Goal: Complete application form

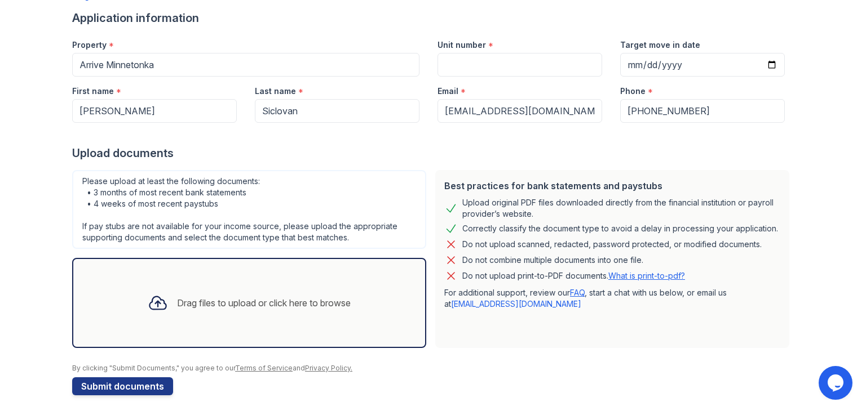
scroll to position [90, 0]
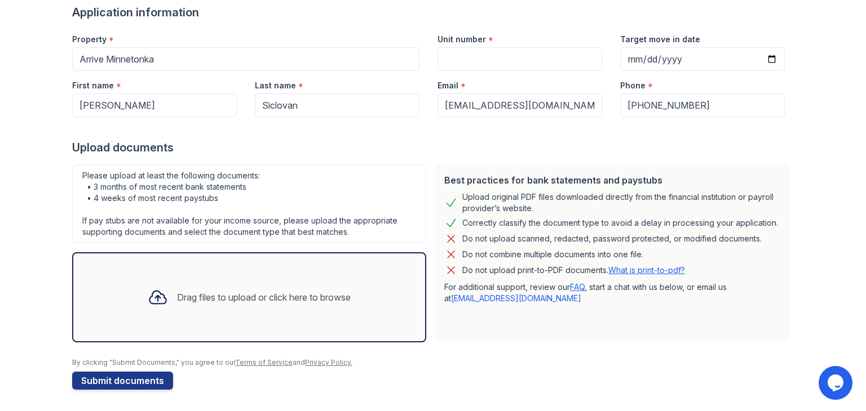
click at [229, 299] on div "Drag files to upload or click here to browse" at bounding box center [264, 298] width 174 height 14
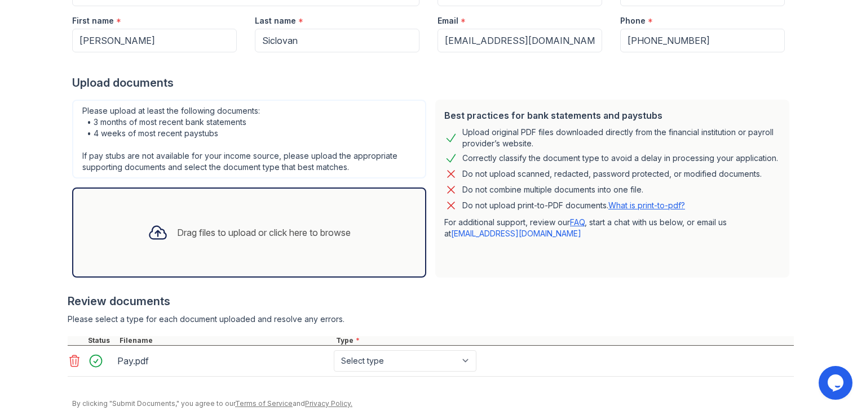
scroll to position [196, 0]
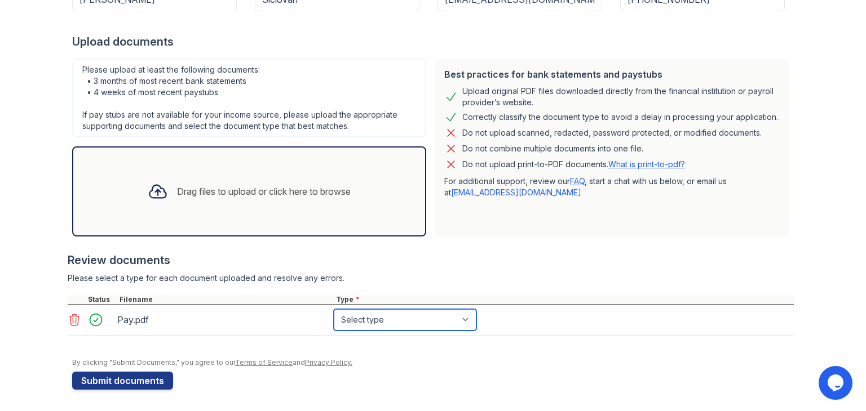
click at [422, 317] on select "Select type Paystub Bank Statement Offer Letter Tax Documents Benefit Award Let…" at bounding box center [405, 319] width 143 height 21
click at [68, 321] on icon at bounding box center [75, 320] width 14 height 14
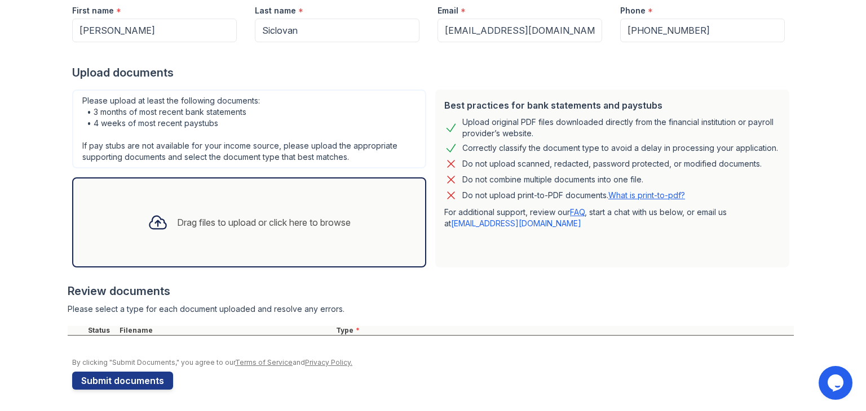
click at [190, 239] on div "Drag files to upload or click here to browse" at bounding box center [249, 222] width 221 height 38
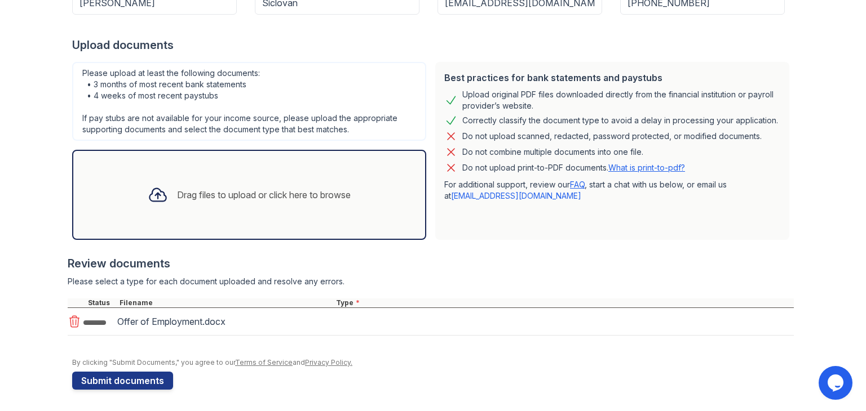
scroll to position [196, 0]
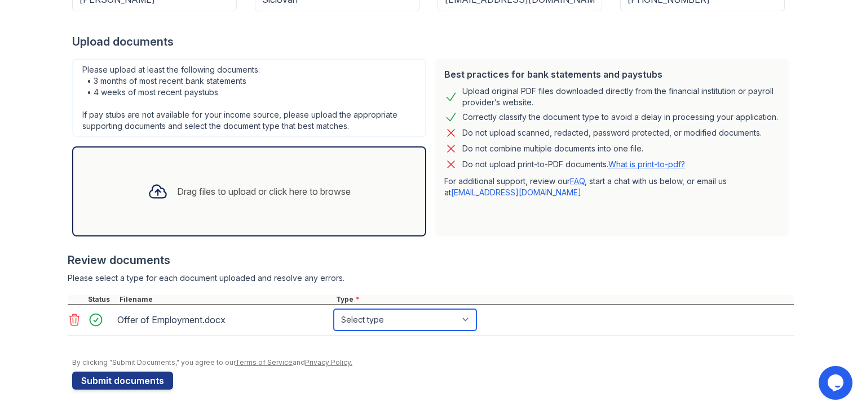
click at [373, 323] on select "Select type Paystub Bank Statement Offer Letter Tax Documents Benefit Award Let…" at bounding box center [405, 319] width 143 height 21
select select "offer_letter"
click at [334, 309] on select "Select type Paystub Bank Statement Offer Letter Tax Documents Benefit Award Let…" at bounding box center [405, 319] width 143 height 21
click at [196, 173] on div "Drag files to upload or click here to browse" at bounding box center [249, 191] width 221 height 38
click at [449, 324] on select "Select type Paystub Bank Statement Offer Letter Tax Documents Benefit Award Let…" at bounding box center [405, 319] width 143 height 21
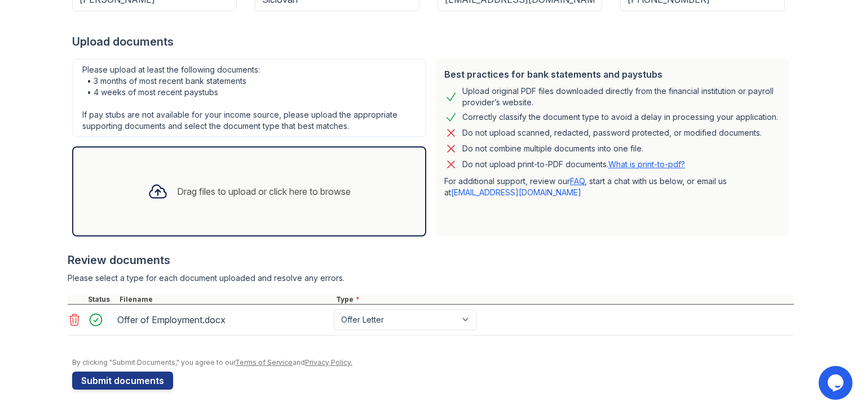
click at [489, 270] on div "Review documents Please select a type for each document uploaded and resolve an…" at bounding box center [431, 294] width 726 height 106
click at [143, 379] on button "Submit documents" at bounding box center [122, 381] width 101 height 18
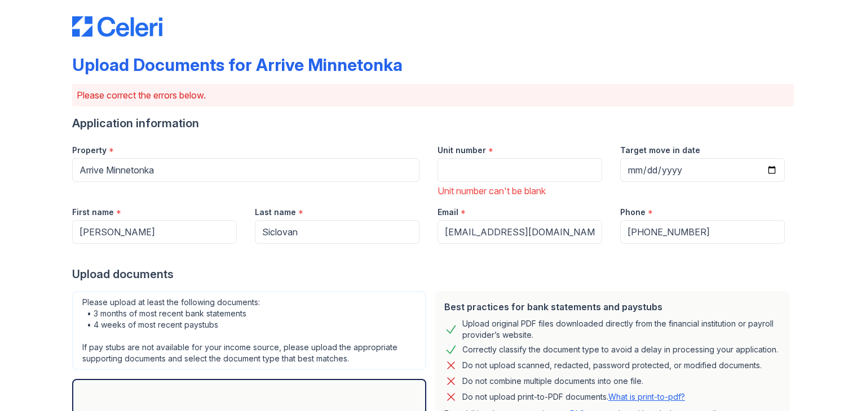
scroll to position [11, 0]
click at [458, 161] on input "Unit number" at bounding box center [519, 170] width 165 height 24
type input "2"
type input "360-229"
click at [623, 162] on input "Target move in date" at bounding box center [702, 170] width 165 height 24
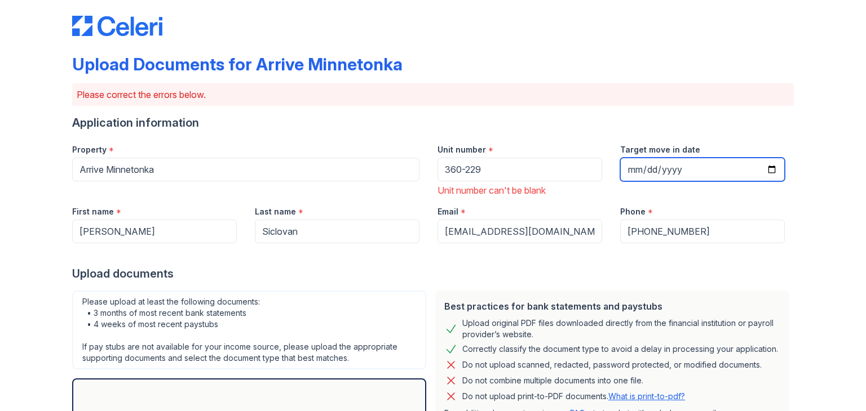
click at [762, 159] on input "Target move in date" at bounding box center [702, 170] width 165 height 24
click at [763, 167] on input "Target move in date" at bounding box center [702, 170] width 165 height 24
type input "2025-09-01"
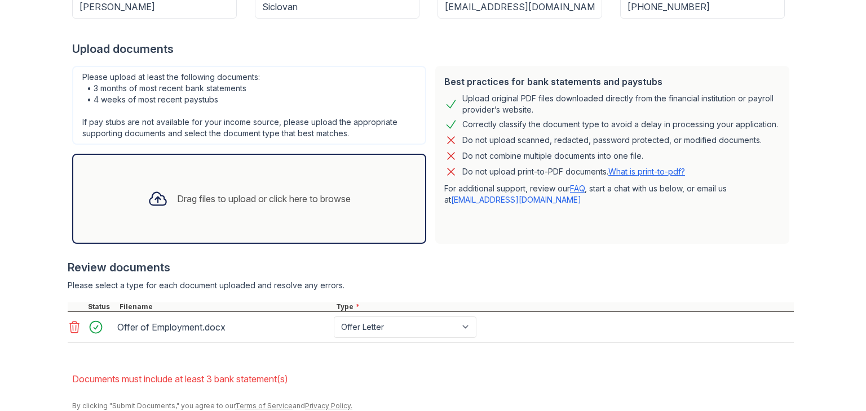
scroll to position [280, 0]
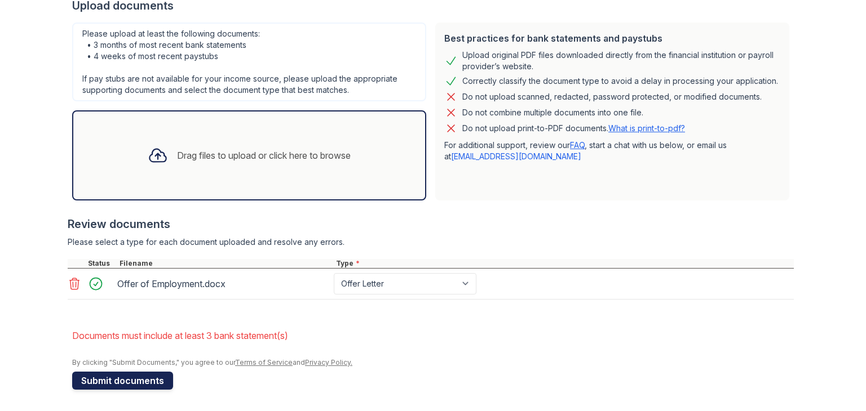
click at [155, 382] on button "Submit documents" at bounding box center [122, 381] width 101 height 18
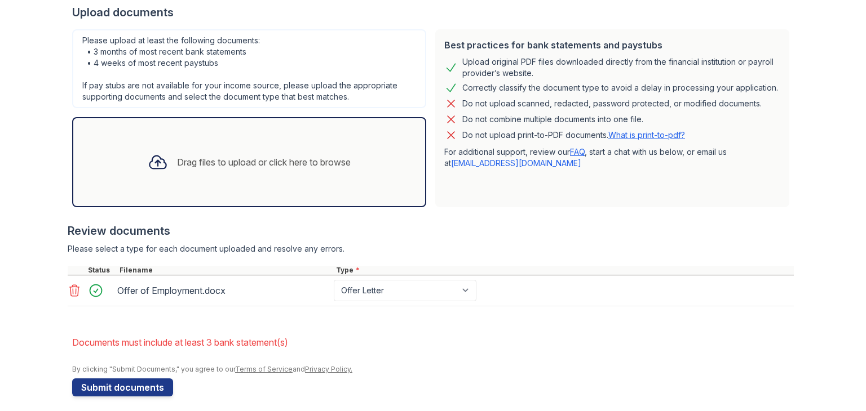
scroll to position [264, 0]
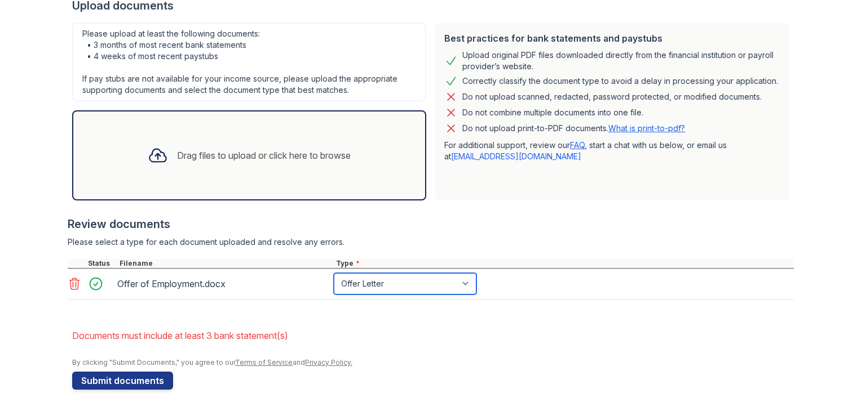
click at [390, 283] on select "Paystub Bank Statement Offer Letter Tax Documents Benefit Award Letter Investme…" at bounding box center [405, 283] width 143 height 21
click at [221, 158] on div "Drag files to upload or click here to browse" at bounding box center [264, 156] width 174 height 14
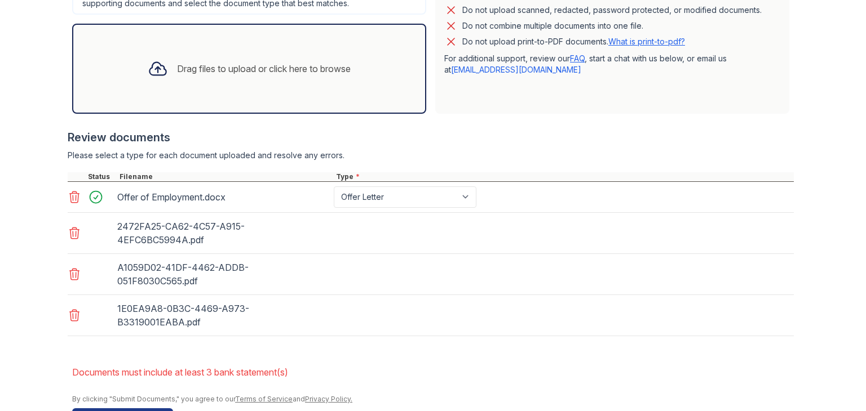
scroll to position [373, 0]
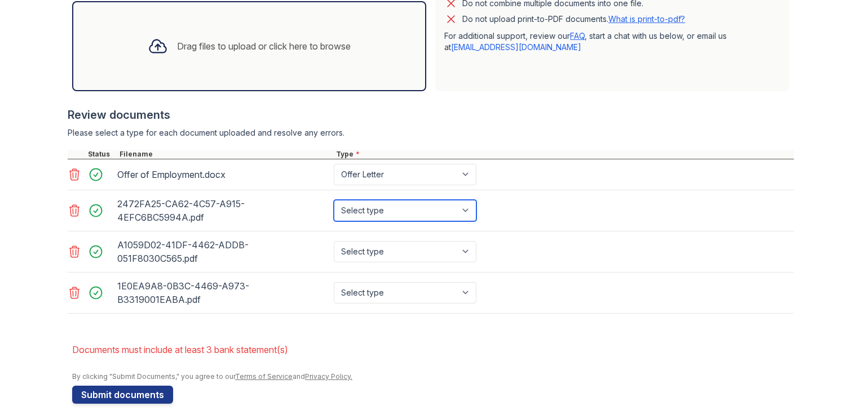
click at [411, 211] on select "Select type Paystub Bank Statement Offer Letter Tax Documents Benefit Award Let…" at bounding box center [405, 210] width 143 height 21
select select "bank_statement"
click at [334, 200] on select "Select type Paystub Bank Statement Offer Letter Tax Documents Benefit Award Let…" at bounding box center [405, 210] width 143 height 21
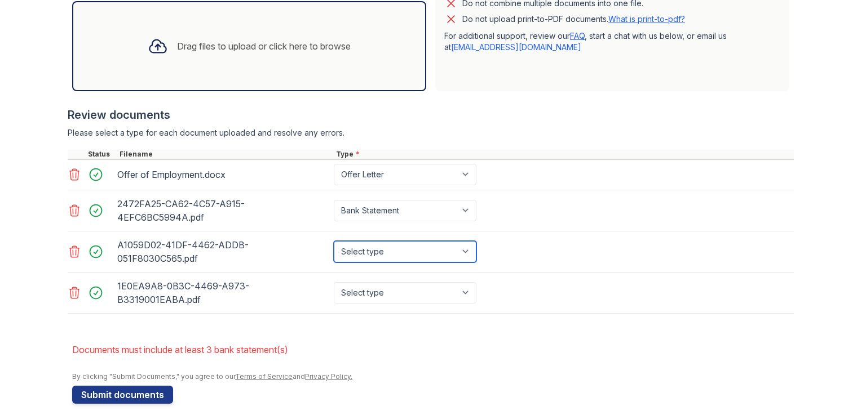
click at [408, 249] on select "Select type Paystub Bank Statement Offer Letter Tax Documents Benefit Award Let…" at bounding box center [405, 251] width 143 height 21
select select "bank_statement"
click at [334, 241] on select "Select type Paystub Bank Statement Offer Letter Tax Documents Benefit Award Let…" at bounding box center [405, 251] width 143 height 21
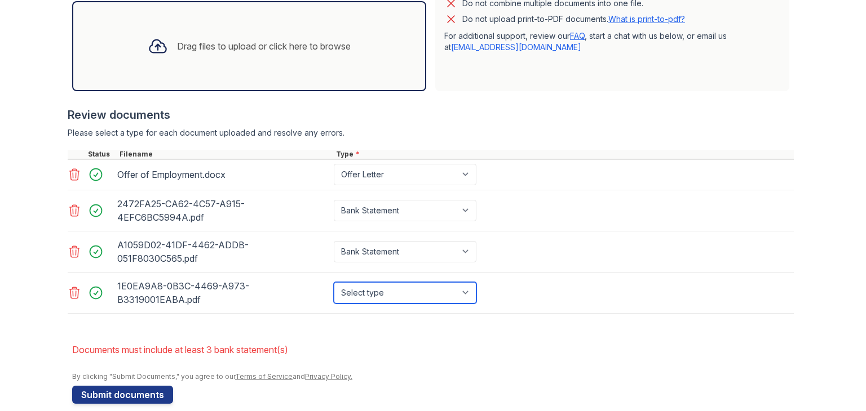
click at [410, 294] on select "Select type Paystub Bank Statement Offer Letter Tax Documents Benefit Award Let…" at bounding box center [405, 292] width 143 height 21
select select "bank_statement"
click at [334, 282] on select "Select type Paystub Bank Statement Offer Letter Tax Documents Benefit Award Let…" at bounding box center [405, 292] width 143 height 21
click at [388, 339] on li "Documents must include at least 3 bank statement(s)" at bounding box center [432, 350] width 721 height 23
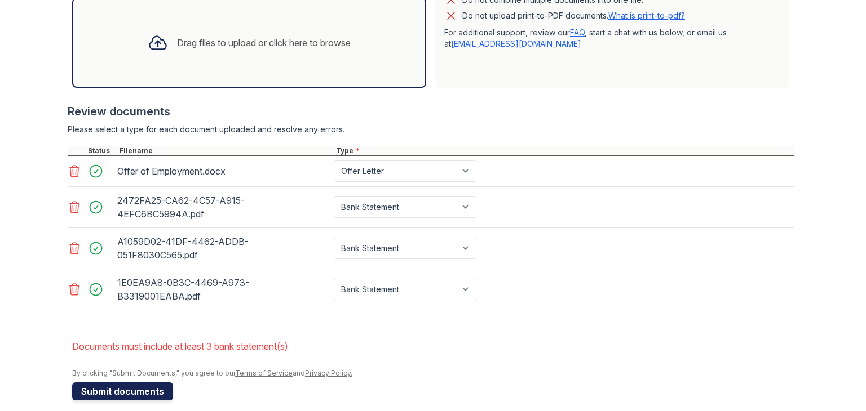
click at [129, 383] on button "Submit documents" at bounding box center [122, 392] width 101 height 18
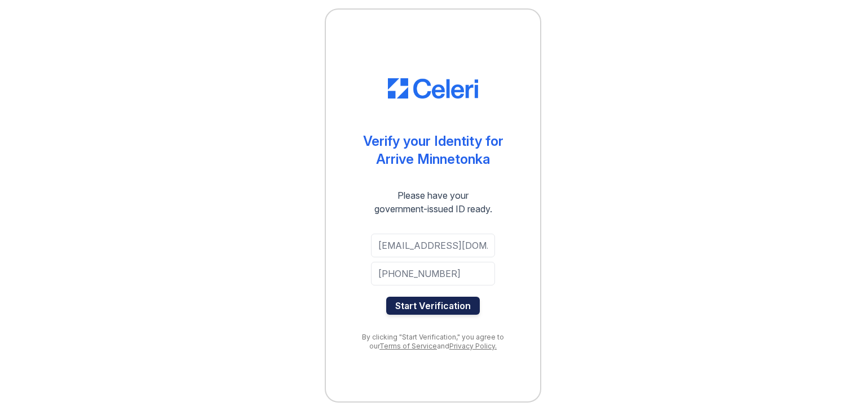
click at [468, 314] on button "Start Verification" at bounding box center [433, 306] width 94 height 18
